Goal: Transaction & Acquisition: Purchase product/service

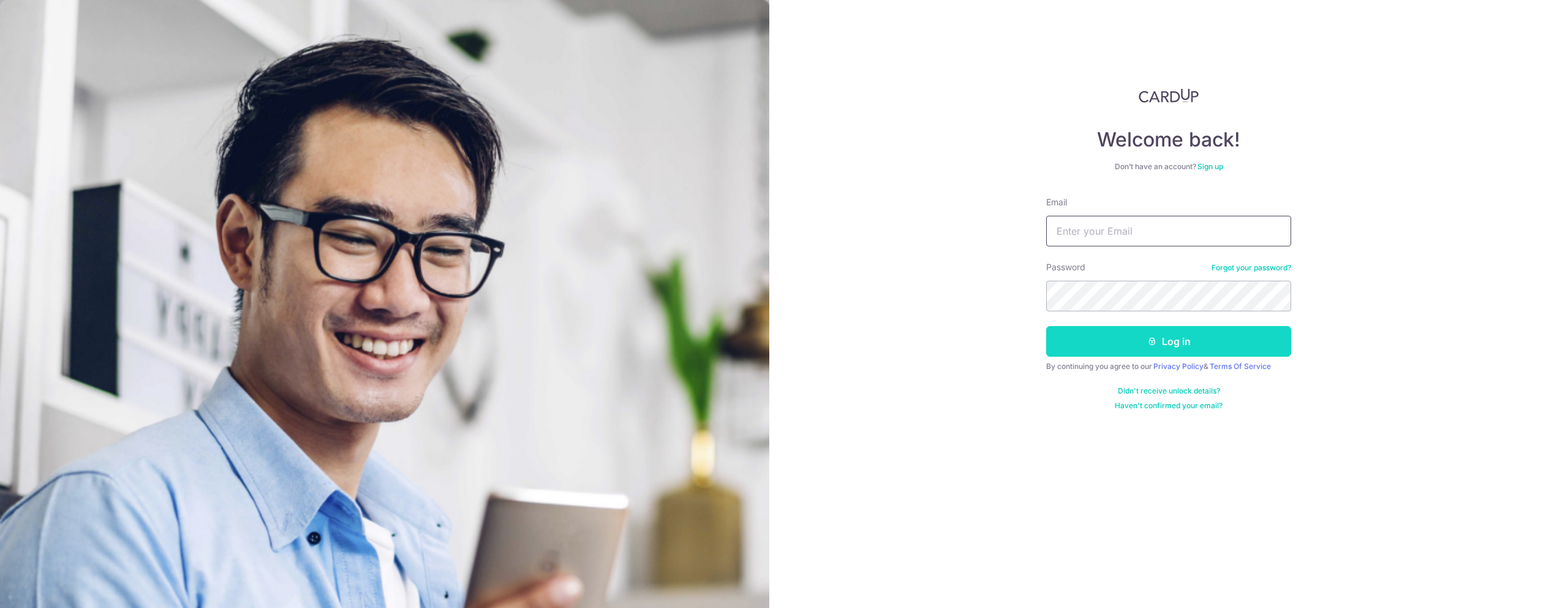
type input "[EMAIL_ADDRESS][DOMAIN_NAME]"
click at [1183, 345] on button "Log in" at bounding box center [1168, 341] width 245 height 31
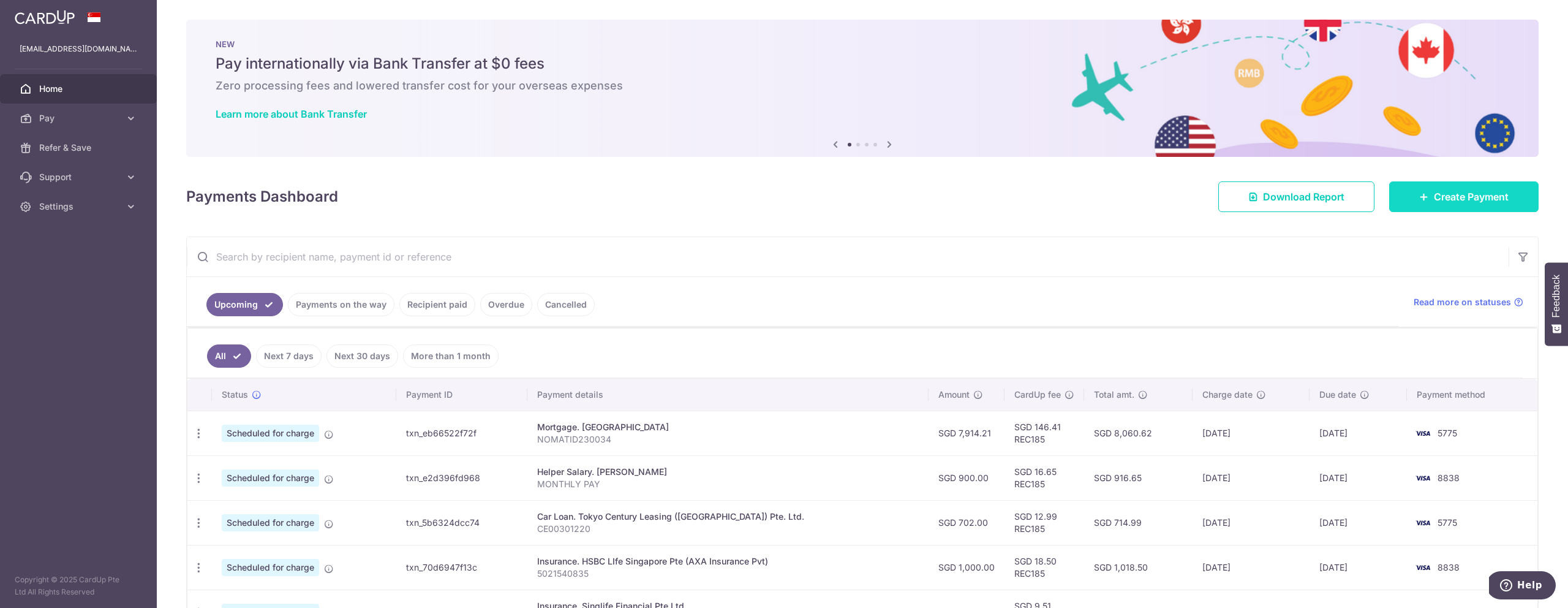
click at [1457, 201] on span "Create Payment" at bounding box center [1471, 196] width 75 height 15
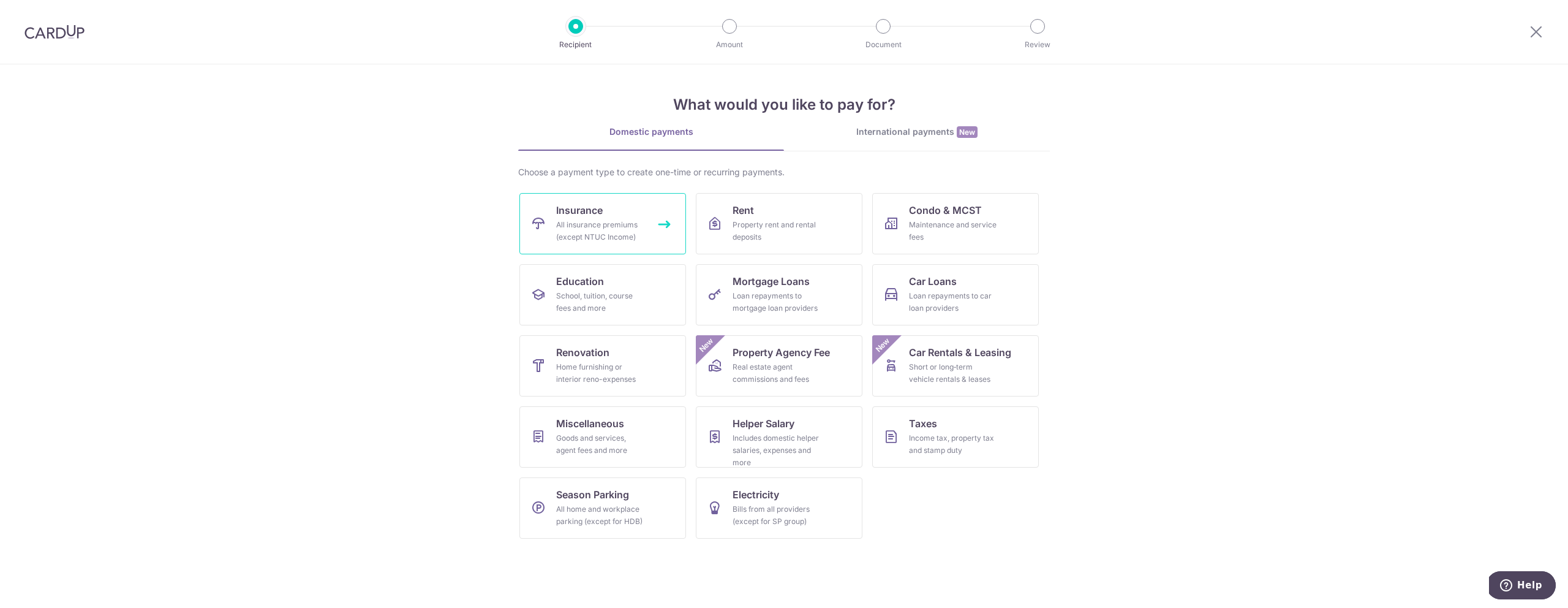
click at [631, 222] on div "All insurance premiums (except NTUC Income)" at bounding box center [600, 231] width 88 height 24
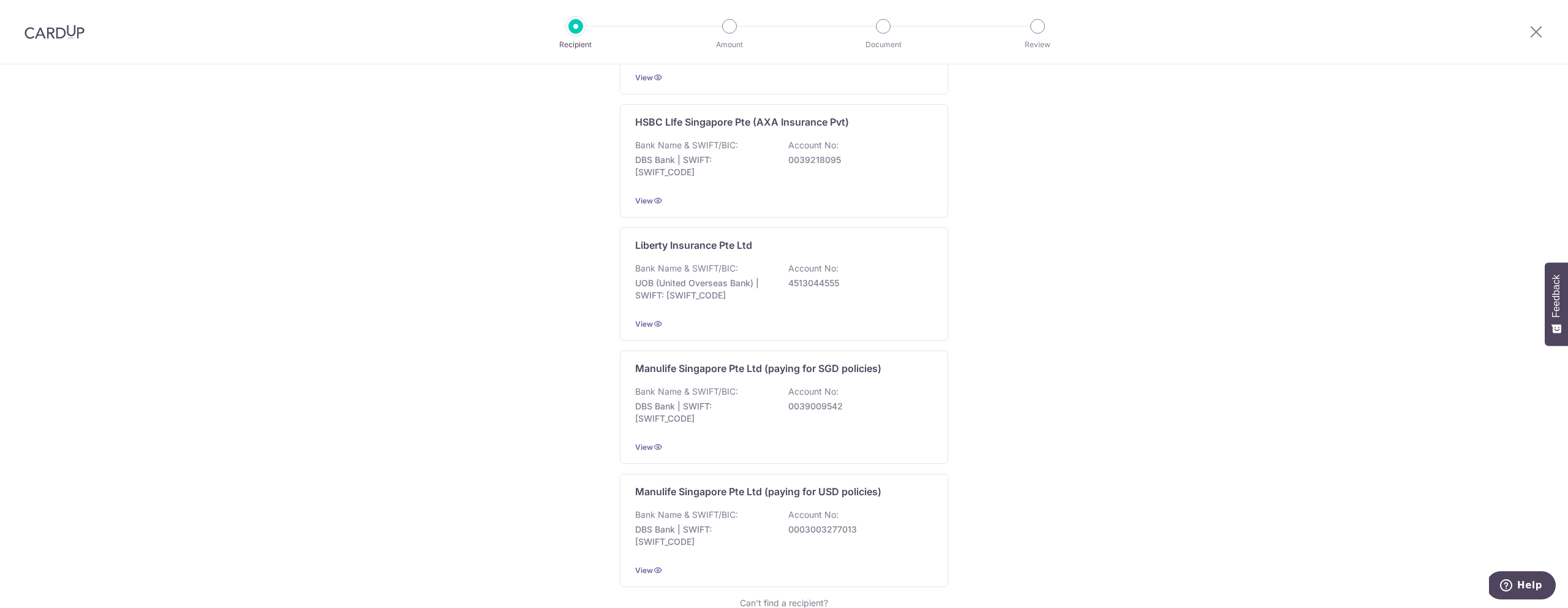
scroll to position [1065, 0]
